Goal: Task Accomplishment & Management: Complete application form

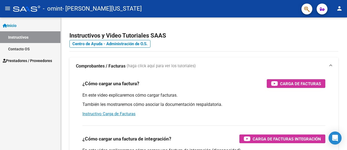
click at [21, 50] on link "Contacto OS" at bounding box center [30, 49] width 61 height 12
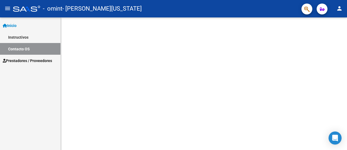
click at [23, 60] on span "Prestadores / Proveedores" at bounding box center [27, 61] width 49 height 6
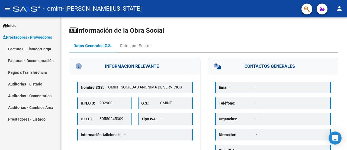
click at [29, 50] on link "Facturas - Listado/Carga" at bounding box center [30, 49] width 61 height 12
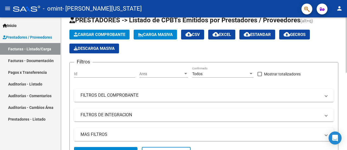
scroll to position [27, 0]
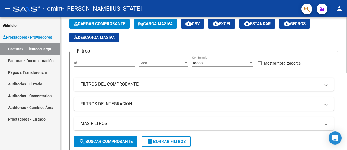
click at [107, 24] on span "Cargar Comprobante" at bounding box center [100, 23] width 52 height 5
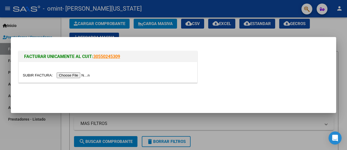
click at [70, 75] on input "file" at bounding box center [57, 75] width 69 height 6
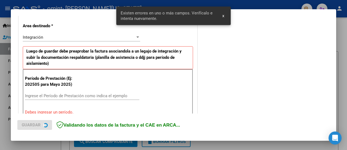
scroll to position [135, 0]
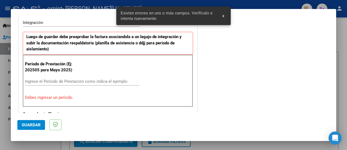
click at [223, 15] on span "x" at bounding box center [224, 15] width 2 height 5
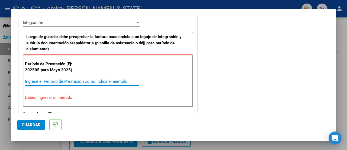
click at [36, 80] on input "Ingrese el Período de Prestación como indica el ejemplo" at bounding box center [82, 81] width 115 height 5
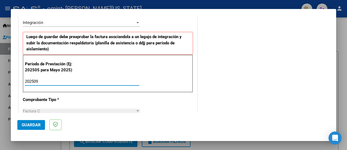
type input "202509"
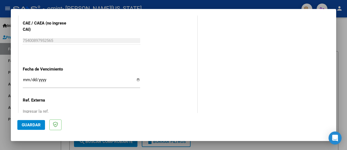
scroll to position [379, 0]
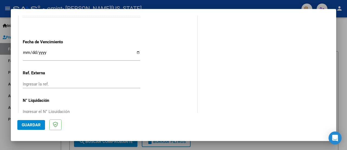
click at [24, 51] on input "Ingresar la fecha" at bounding box center [82, 54] width 118 height 9
click at [136, 51] on input "Ingresar la fecha" at bounding box center [82, 54] width 118 height 9
type input "[DATE]"
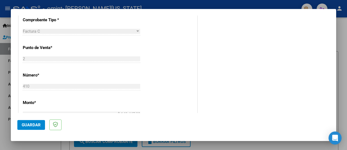
scroll to position [217, 0]
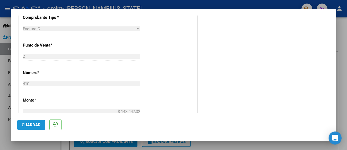
click at [31, 123] on span "Guardar" at bounding box center [31, 124] width 19 height 5
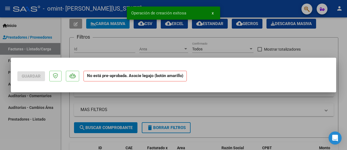
scroll to position [0, 0]
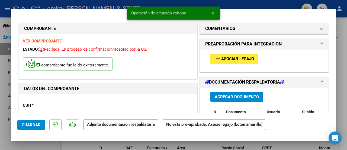
click at [230, 61] on button "add Asociar Legajo" at bounding box center [235, 58] width 48 height 10
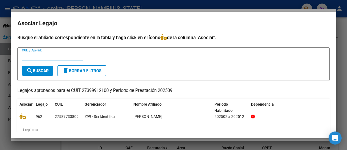
scroll to position [9, 0]
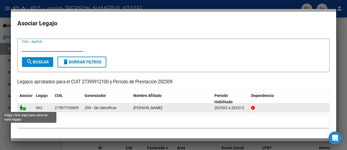
click at [22, 109] on icon at bounding box center [23, 107] width 7 height 6
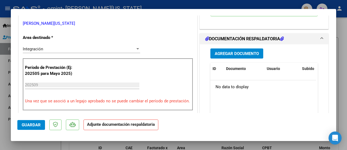
scroll to position [109, 0]
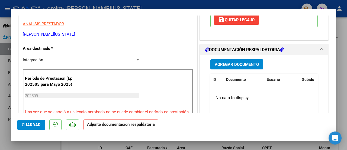
click at [246, 64] on span "Agregar Documento" at bounding box center [237, 64] width 44 height 5
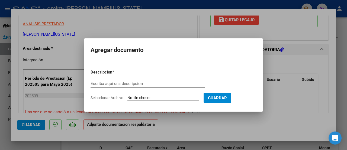
click at [162, 85] on input "Escriba aquí una descripcion" at bounding box center [148, 83] width 115 height 5
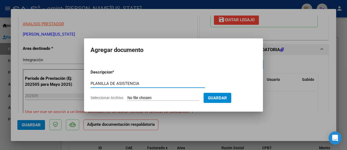
type input "PLANILLA DE ASISTENCIA"
click at [159, 98] on input "Seleccionar Archivo" at bounding box center [164, 97] width 72 height 5
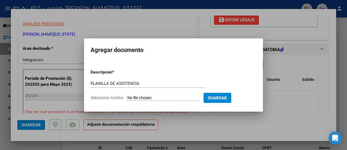
type input "C:\fakepath\WhatsApp Image [DATE] 13.38.23.pdf"
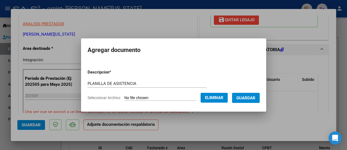
click at [249, 95] on span "Guardar" at bounding box center [246, 97] width 19 height 5
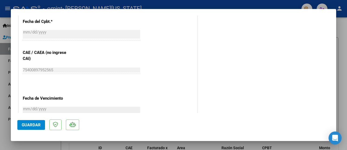
scroll to position [394, 0]
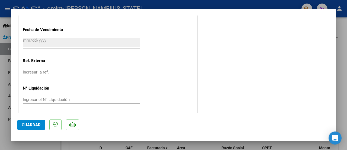
click at [32, 123] on span "Guardar" at bounding box center [31, 124] width 19 height 5
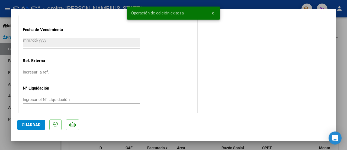
click at [345, 36] on div at bounding box center [173, 75] width 347 height 150
type input "$ 0,00"
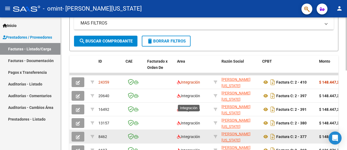
scroll to position [163, 0]
